Goal: Register for event/course

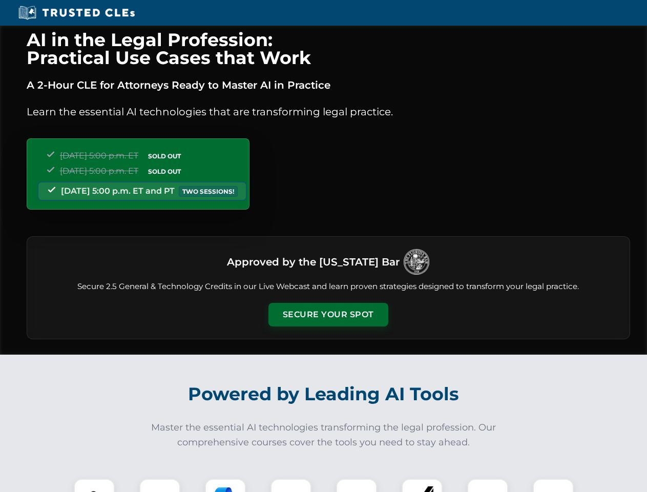
click at [328, 315] on button "Secure Your Spot" at bounding box center [328, 315] width 120 height 24
click at [94, 485] on img at bounding box center [94, 499] width 30 height 30
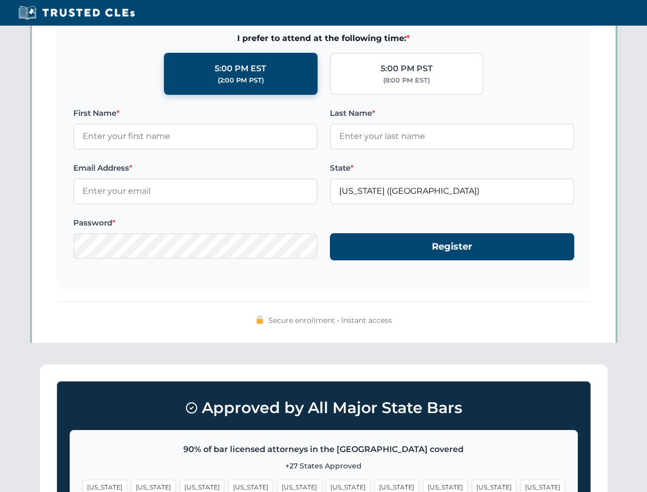
click at [374, 485] on span "[US_STATE]" at bounding box center [396, 486] width 45 height 15
click at [472, 485] on span "[US_STATE]" at bounding box center [494, 486] width 45 height 15
